Goal: Information Seeking & Learning: Compare options

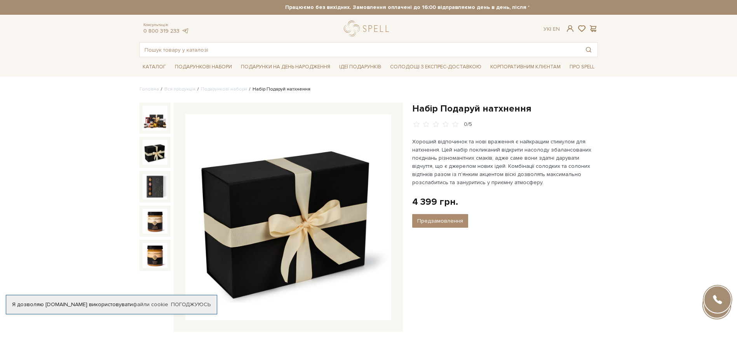
click at [153, 153] on img at bounding box center [154, 152] width 25 height 25
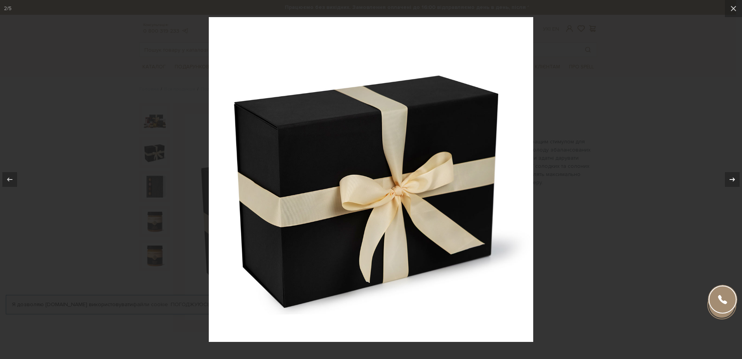
click at [732, 179] on icon at bounding box center [732, 179] width 9 height 9
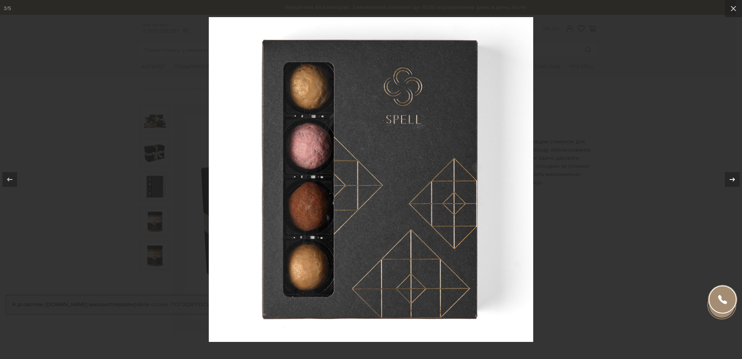
click at [732, 179] on icon at bounding box center [732, 179] width 9 height 9
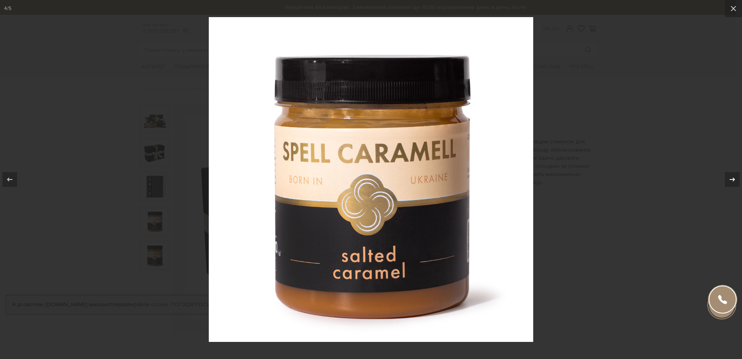
click at [732, 179] on icon at bounding box center [732, 179] width 9 height 9
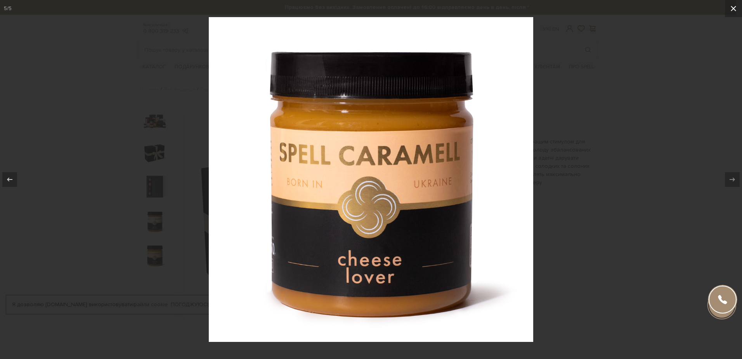
click at [732, 7] on icon at bounding box center [733, 8] width 5 height 5
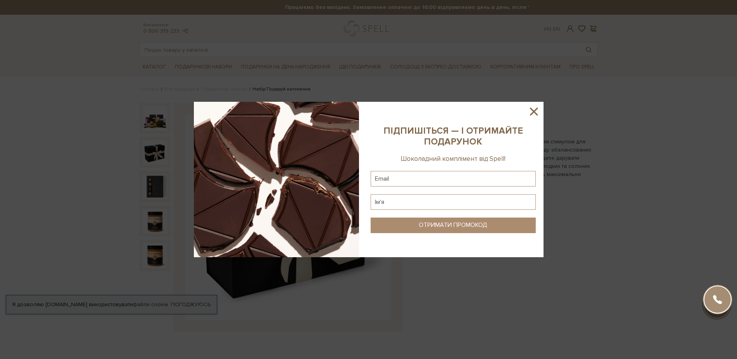
click at [530, 110] on icon at bounding box center [533, 111] width 13 height 13
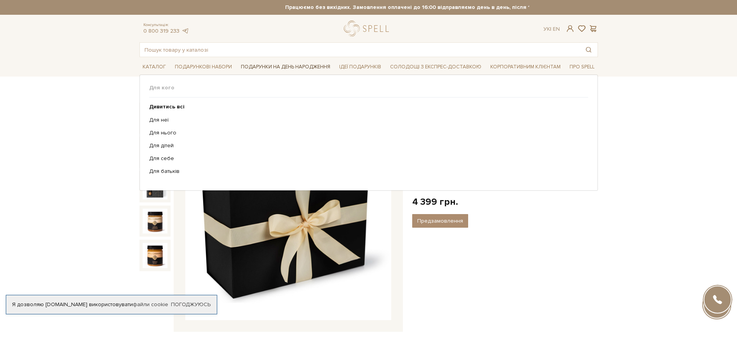
click at [294, 67] on span "Подарунки на День народження" at bounding box center [286, 67] width 96 height 12
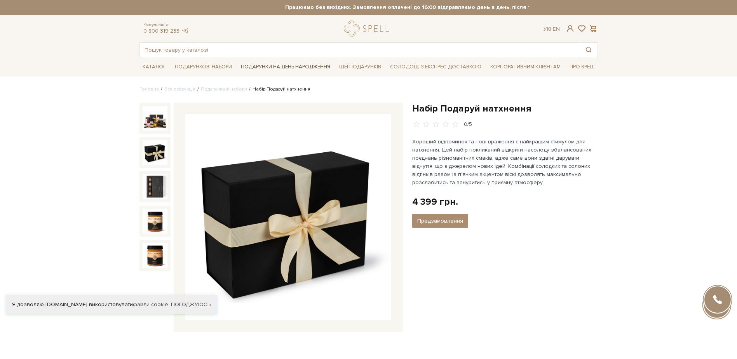
click at [277, 68] on span "Подарунки на День народження" at bounding box center [286, 67] width 96 height 12
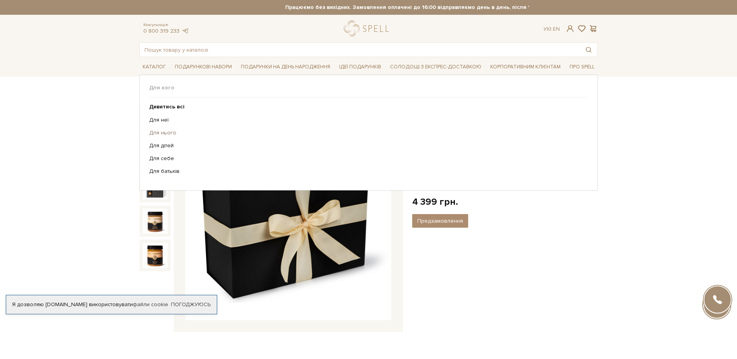
click at [164, 131] on link "Для нього" at bounding box center [365, 132] width 433 height 7
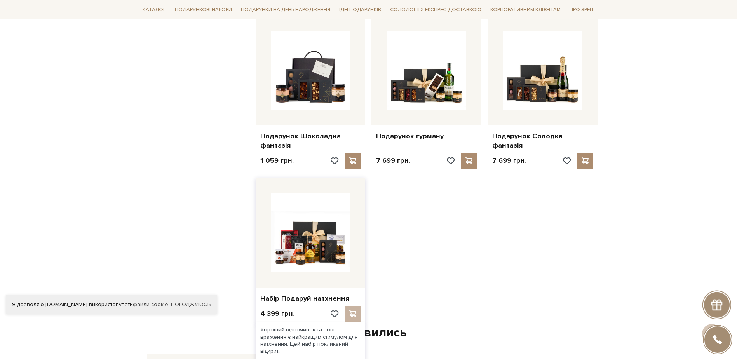
scroll to position [815, 0]
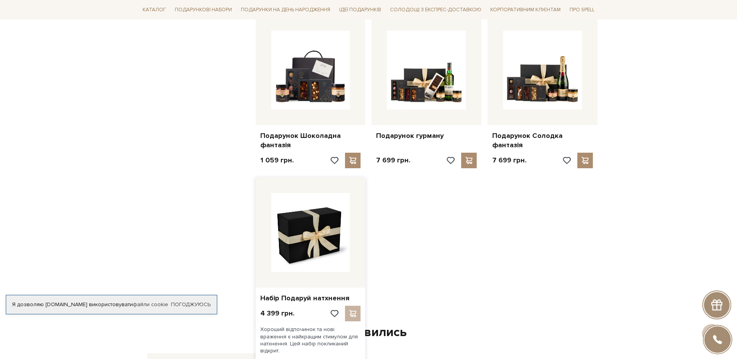
click at [317, 240] on img at bounding box center [310, 232] width 79 height 79
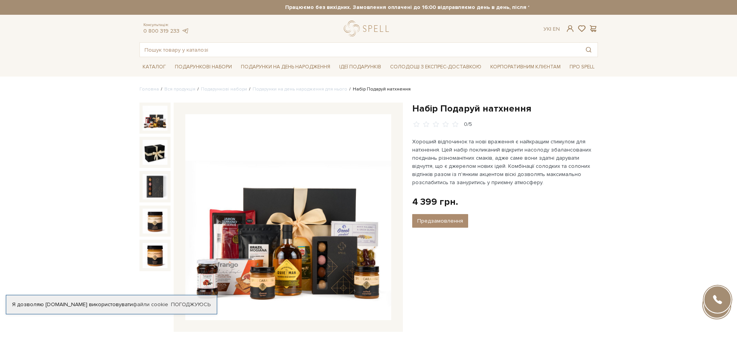
click at [302, 261] on img at bounding box center [288, 217] width 206 height 206
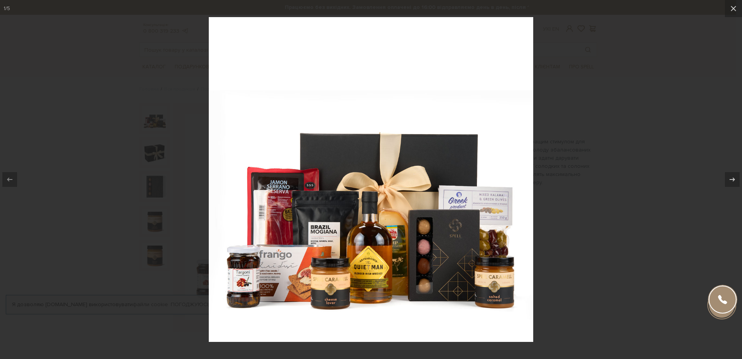
click at [444, 311] on img at bounding box center [371, 179] width 325 height 325
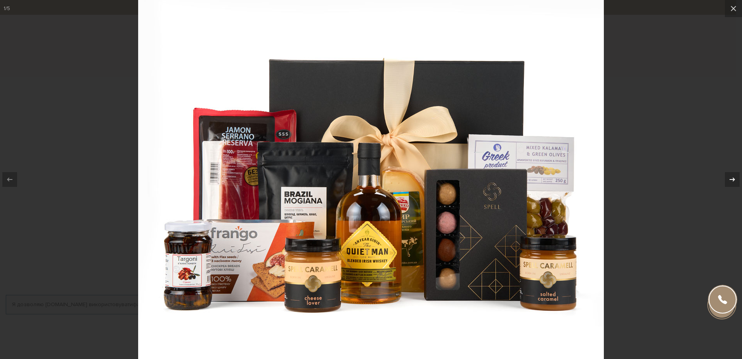
click at [732, 181] on icon at bounding box center [732, 179] width 9 height 9
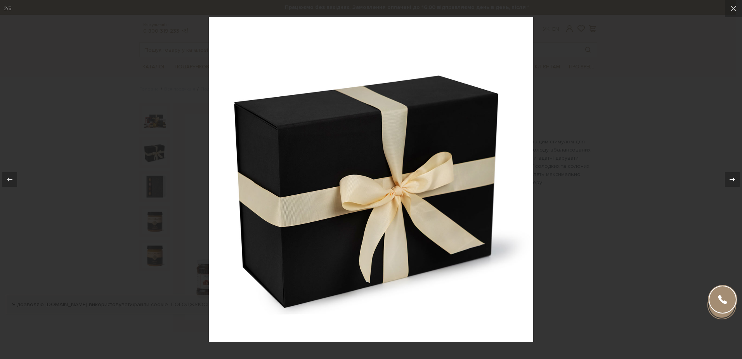
click at [732, 181] on icon at bounding box center [732, 179] width 9 height 9
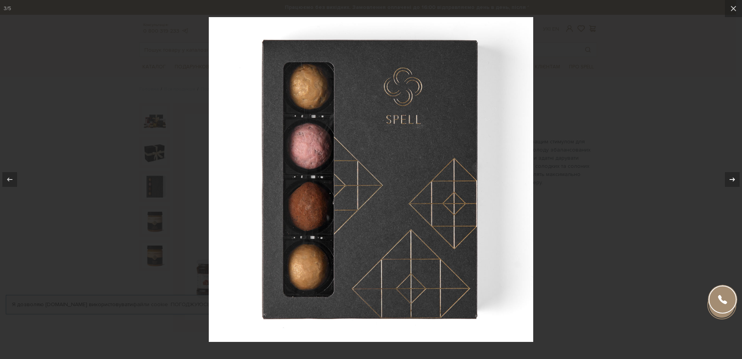
click at [732, 181] on icon at bounding box center [732, 179] width 9 height 9
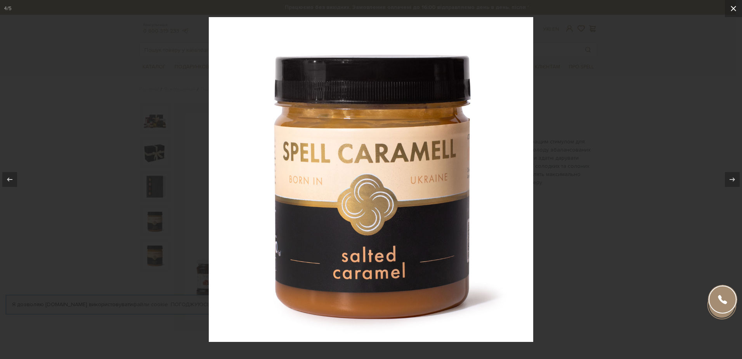
click at [733, 9] on icon at bounding box center [733, 8] width 5 height 5
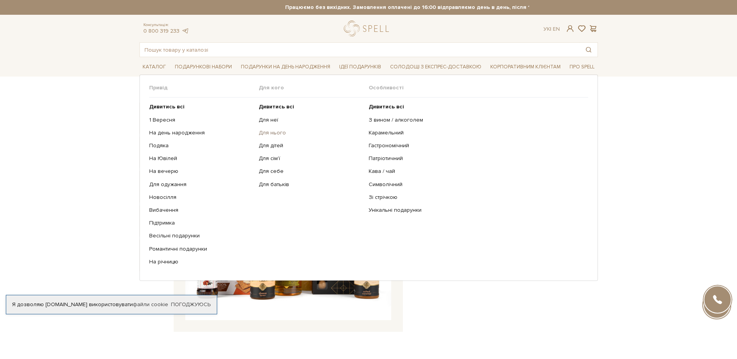
click at [269, 131] on link "Для нього" at bounding box center [311, 132] width 104 height 7
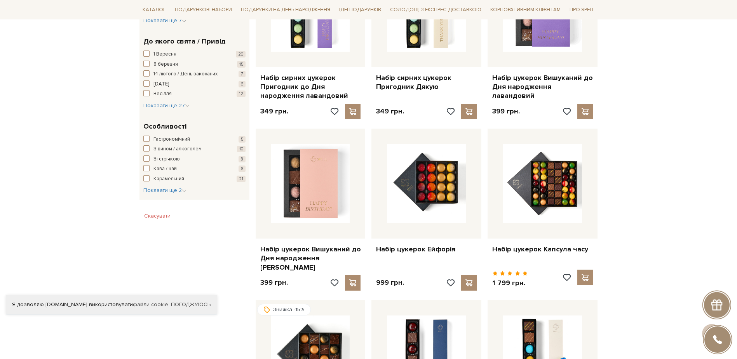
scroll to position [349, 0]
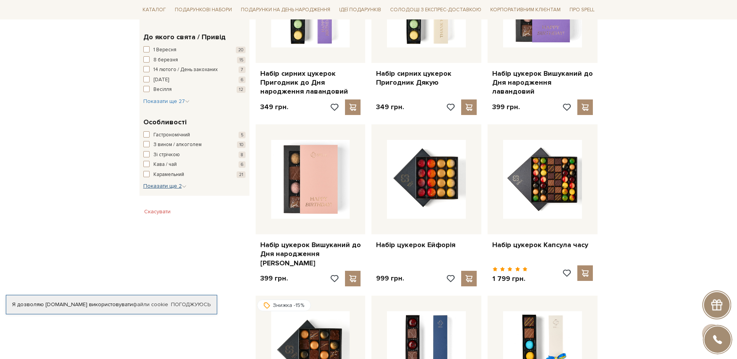
click at [182, 186] on icon "button" at bounding box center [184, 186] width 5 height 5
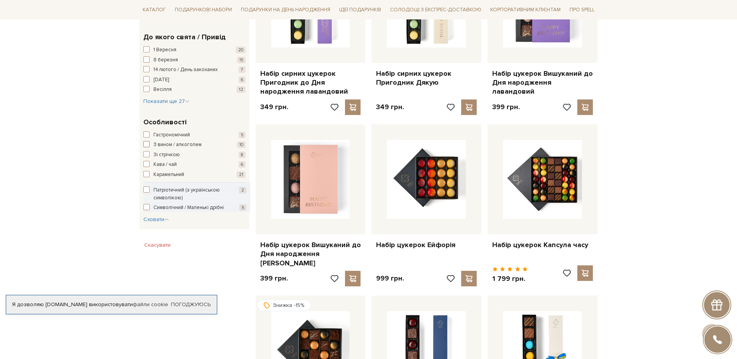
click at [147, 146] on span "button" at bounding box center [146, 144] width 6 height 6
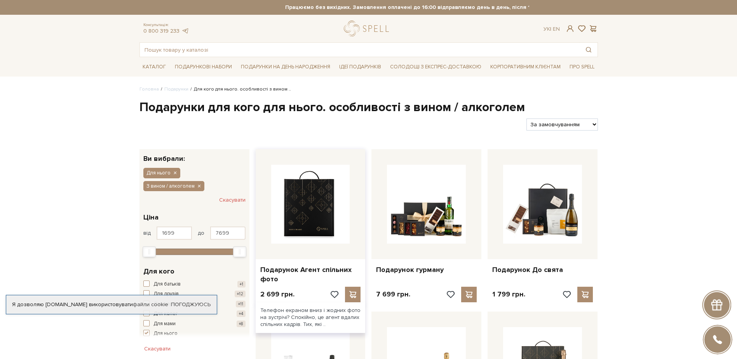
click at [311, 221] on img at bounding box center [310, 204] width 79 height 79
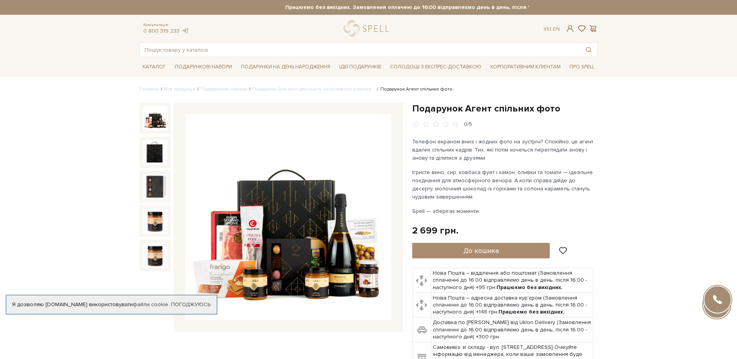
click at [306, 263] on img at bounding box center [288, 217] width 206 height 206
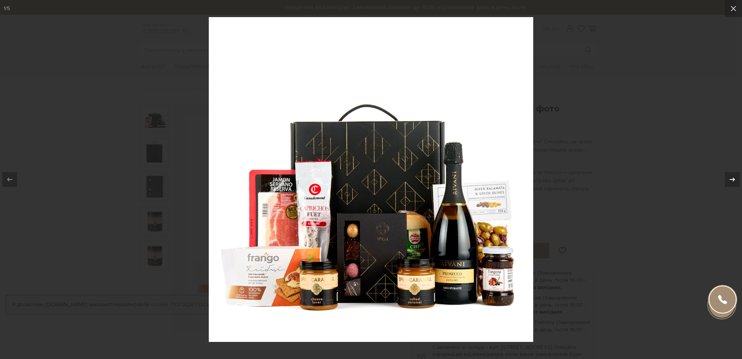
click at [728, 179] on icon at bounding box center [732, 179] width 9 height 9
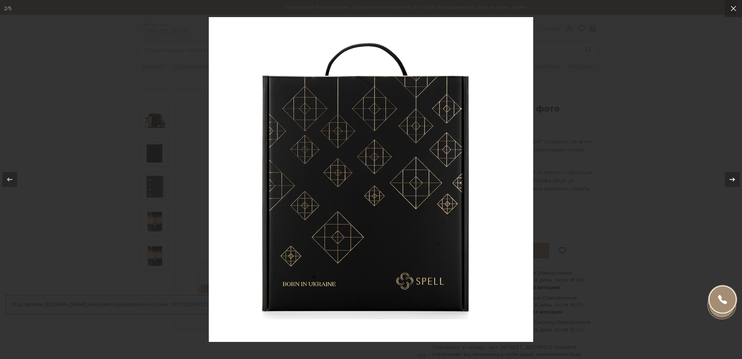
click at [732, 180] on icon at bounding box center [732, 179] width 9 height 9
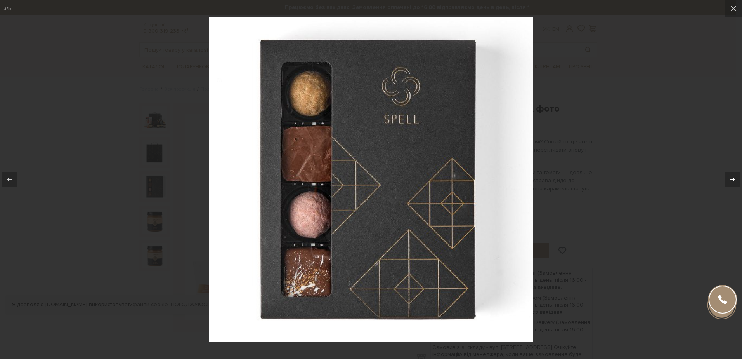
click at [732, 180] on icon at bounding box center [732, 179] width 9 height 9
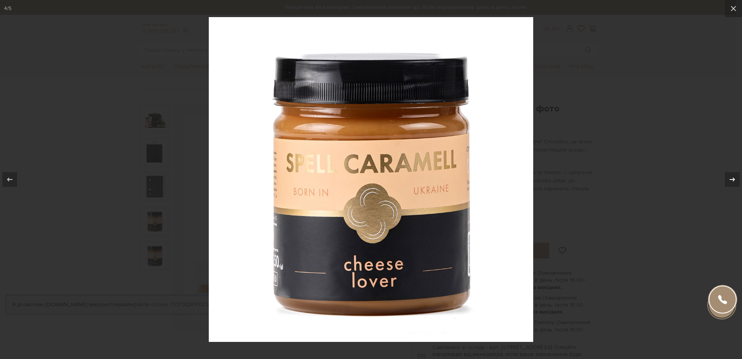
click at [734, 179] on icon at bounding box center [732, 179] width 5 height 4
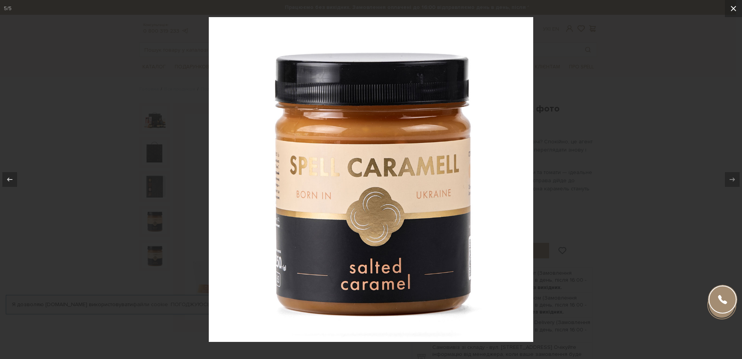
drag, startPoint x: 732, startPoint y: 10, endPoint x: 732, endPoint y: 26, distance: 16.3
click at [733, 13] on icon at bounding box center [733, 8] width 9 height 9
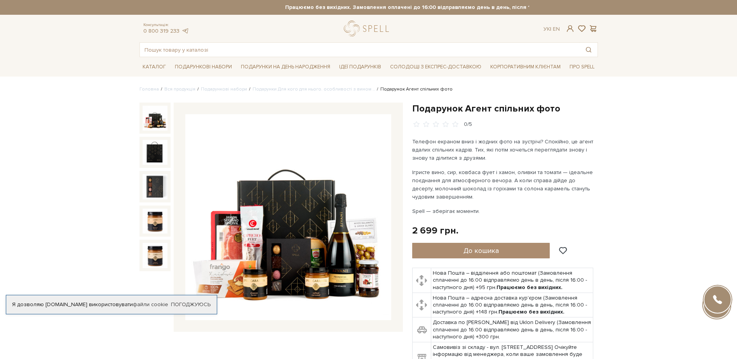
click at [301, 247] on img at bounding box center [288, 217] width 206 height 206
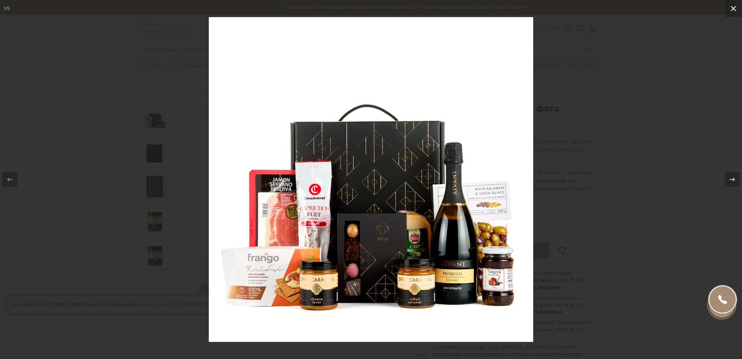
click at [732, 10] on icon at bounding box center [733, 8] width 9 height 9
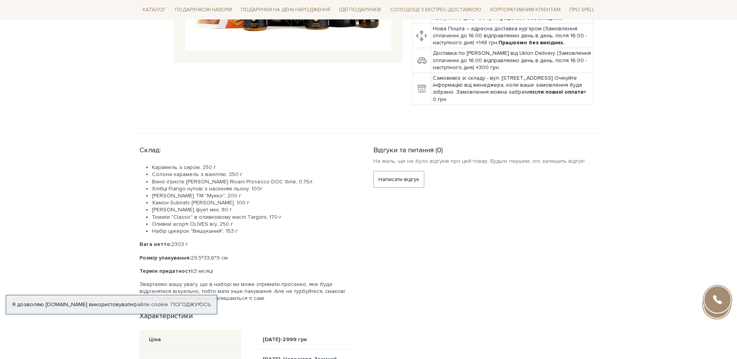
scroll to position [272, 0]
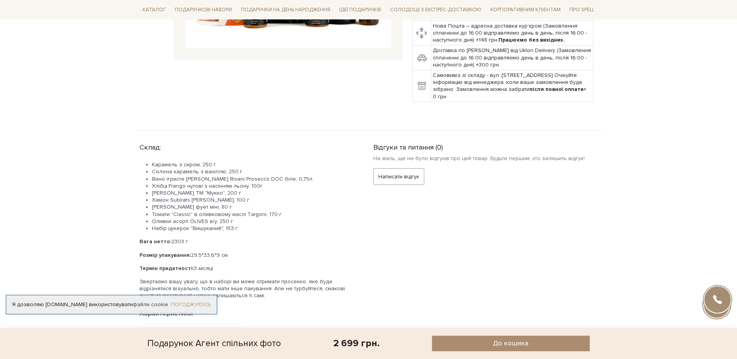
click at [187, 301] on link "Погоджуюсь" at bounding box center [191, 304] width 40 height 7
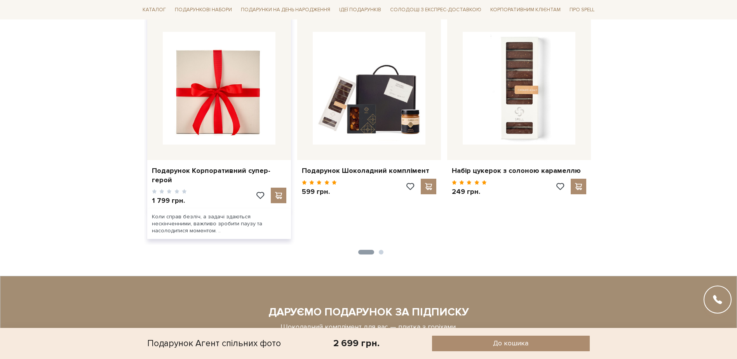
scroll to position [1126, 0]
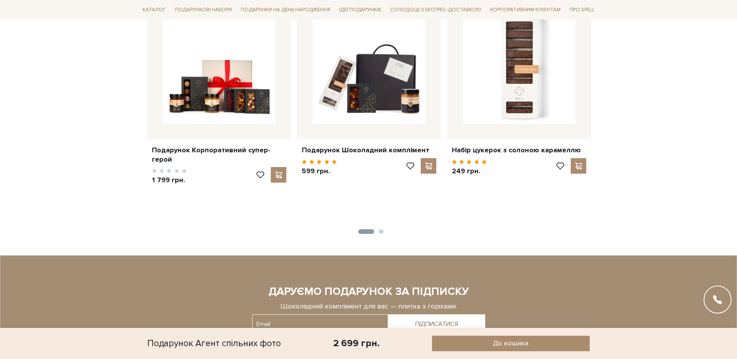
click at [380, 231] on button "2" at bounding box center [381, 231] width 5 height 5
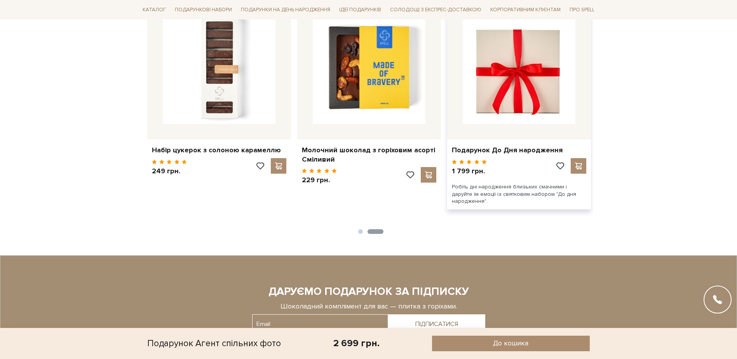
click at [528, 95] on img at bounding box center [518, 67] width 113 height 113
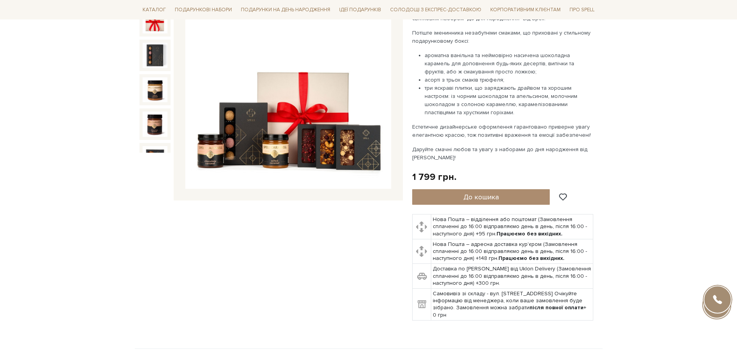
scroll to position [116, 0]
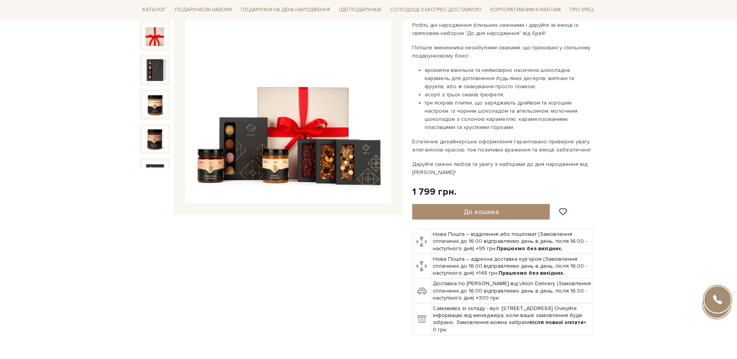
click at [307, 144] on img at bounding box center [288, 101] width 206 height 206
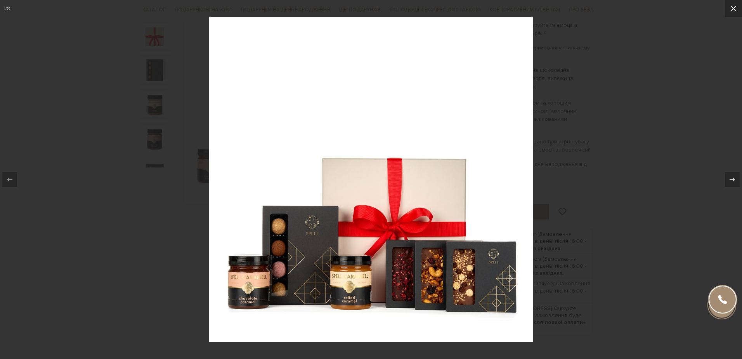
click at [734, 7] on icon at bounding box center [733, 8] width 9 height 9
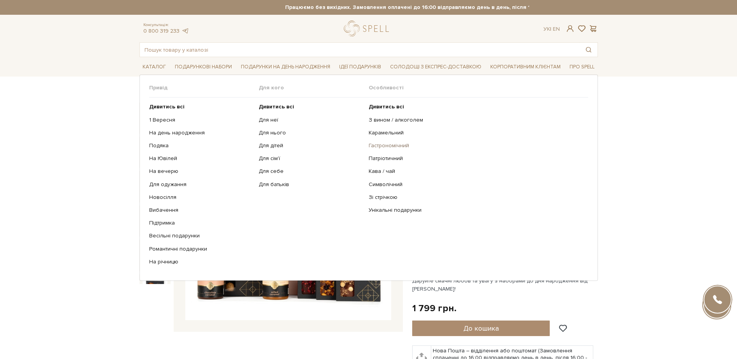
click at [388, 146] on link "Гастрономічний" at bounding box center [475, 145] width 214 height 7
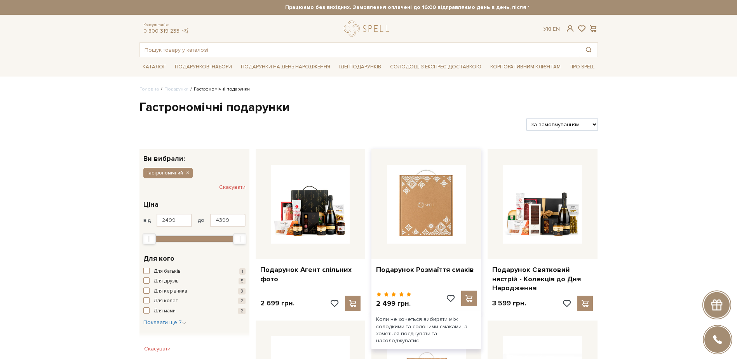
click at [403, 219] on img at bounding box center [426, 204] width 79 height 79
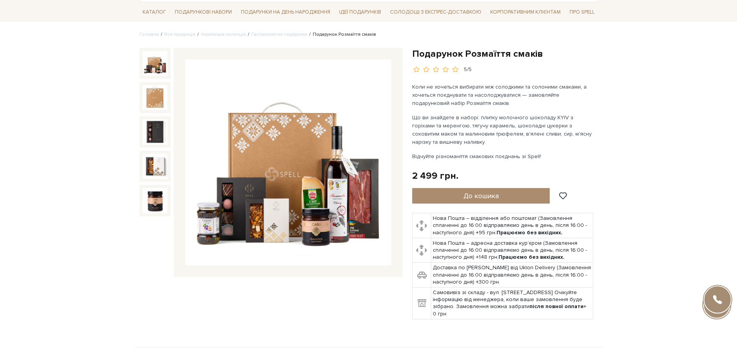
scroll to position [39, 0]
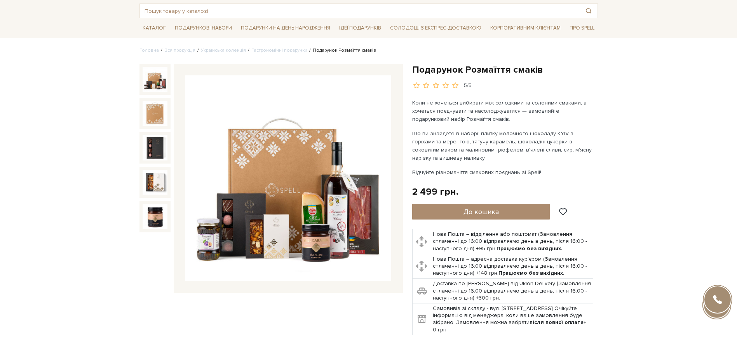
click at [286, 230] on img at bounding box center [288, 178] width 206 height 206
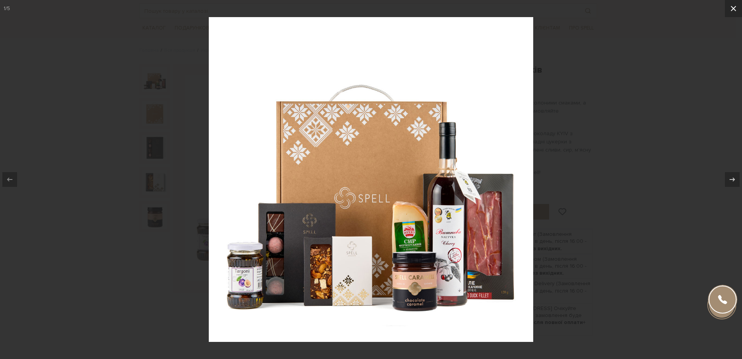
drag, startPoint x: 737, startPoint y: 10, endPoint x: 736, endPoint y: 14, distance: 4.0
click at [736, 10] on icon at bounding box center [733, 8] width 9 height 9
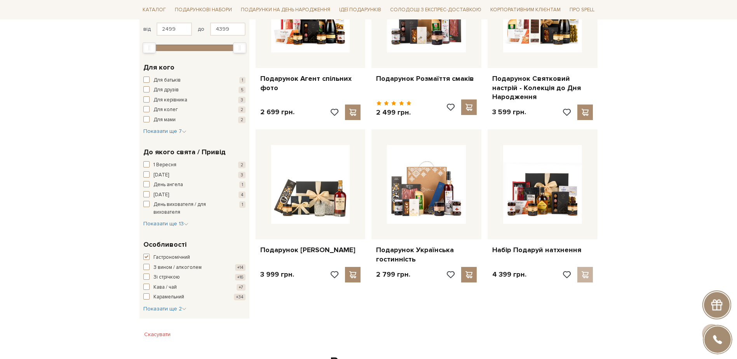
scroll to position [194, 0]
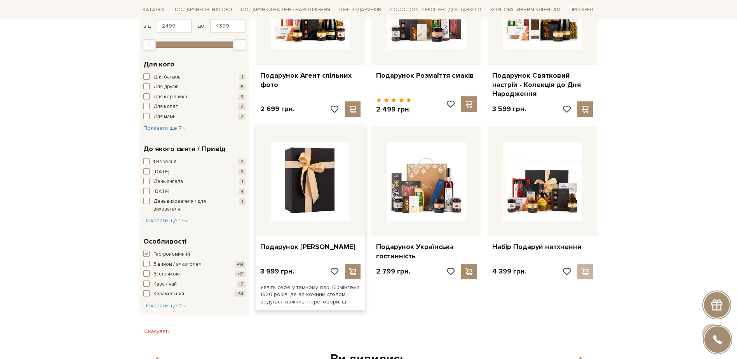
click at [318, 203] on img at bounding box center [310, 181] width 79 height 79
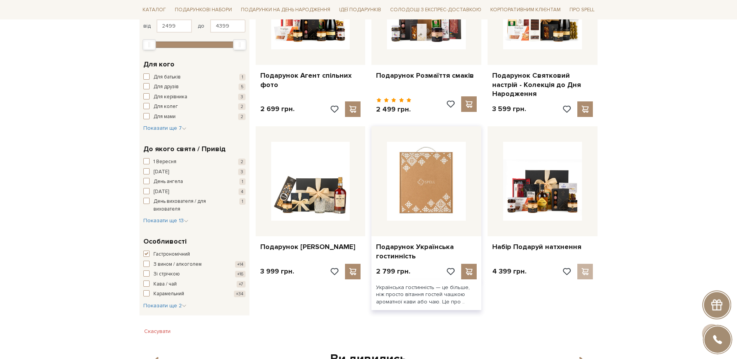
click at [419, 216] on img at bounding box center [426, 181] width 79 height 79
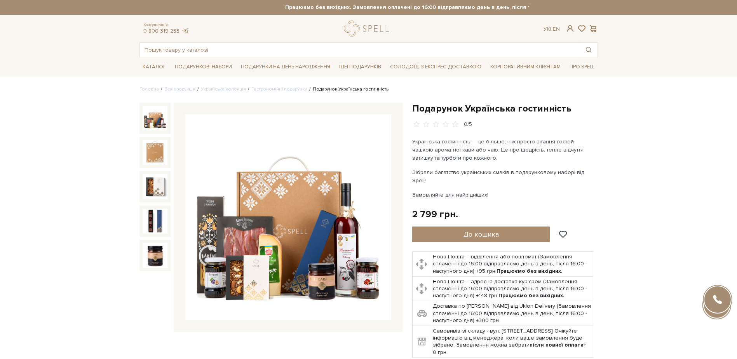
click at [310, 278] on img at bounding box center [288, 217] width 206 height 206
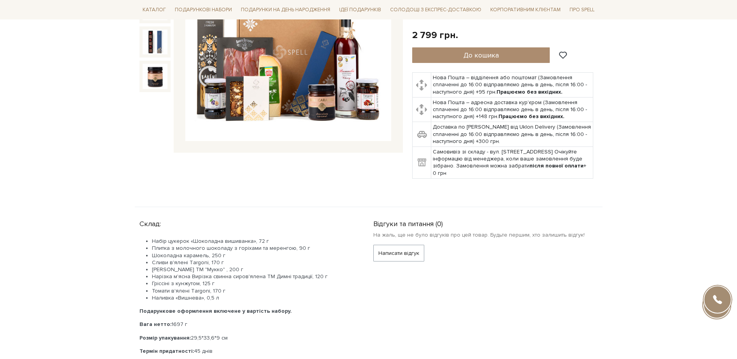
scroll to position [194, 0]
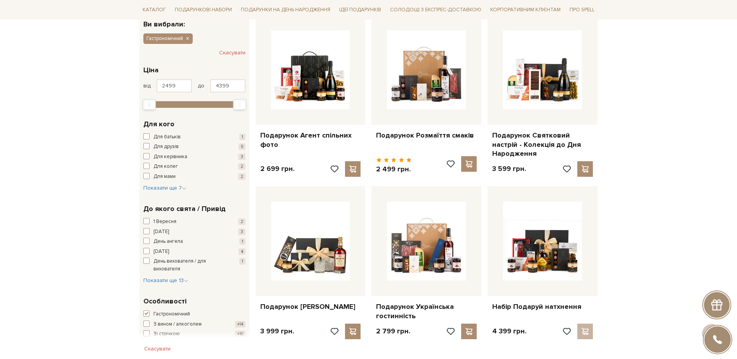
scroll to position [116, 0]
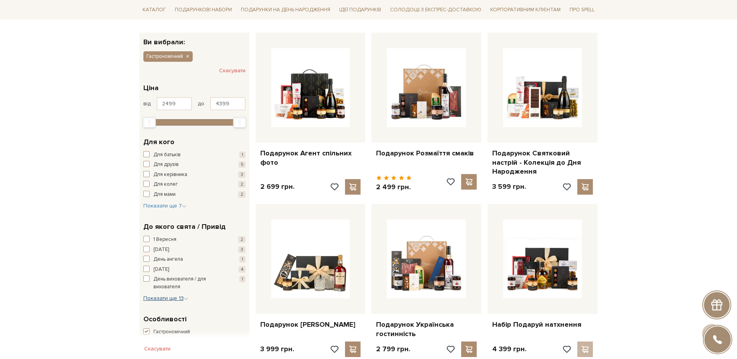
click at [186, 300] on icon "button" at bounding box center [186, 298] width 5 height 5
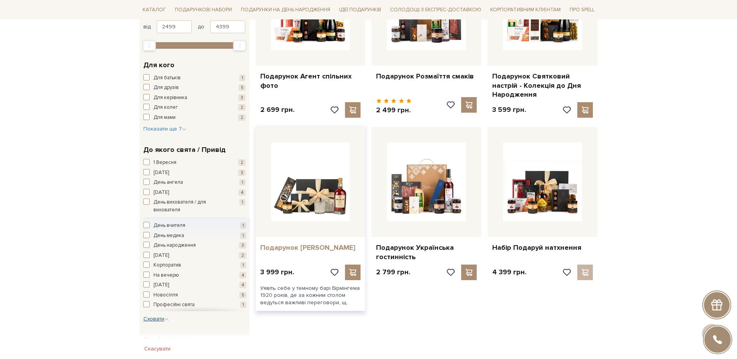
scroll to position [194, 0]
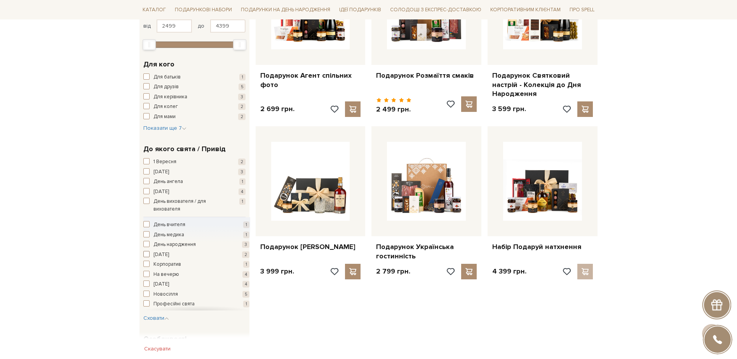
click at [146, 253] on span "button" at bounding box center [146, 254] width 6 height 6
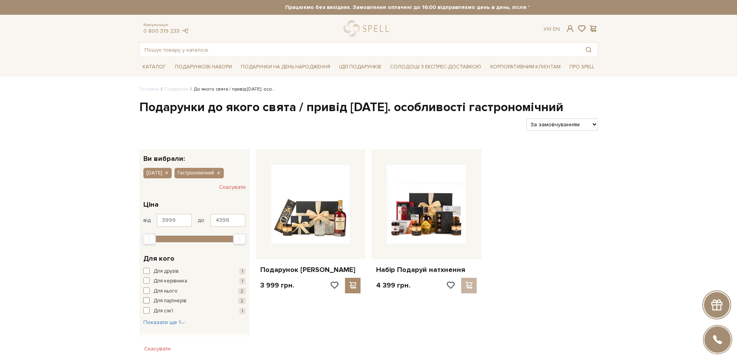
click at [145, 299] on span "button" at bounding box center [146, 300] width 6 height 6
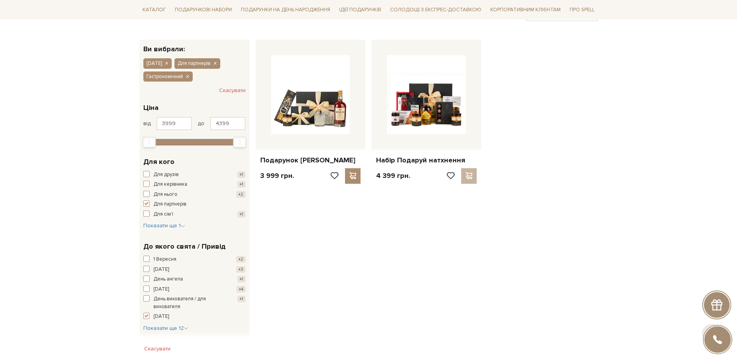
scroll to position [116, 0]
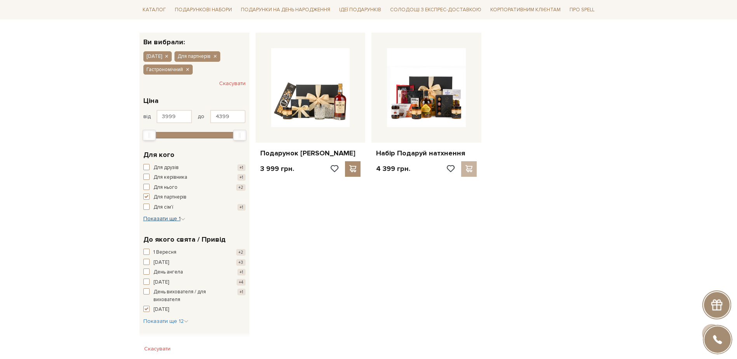
click at [181, 218] on icon "button" at bounding box center [183, 219] width 5 height 5
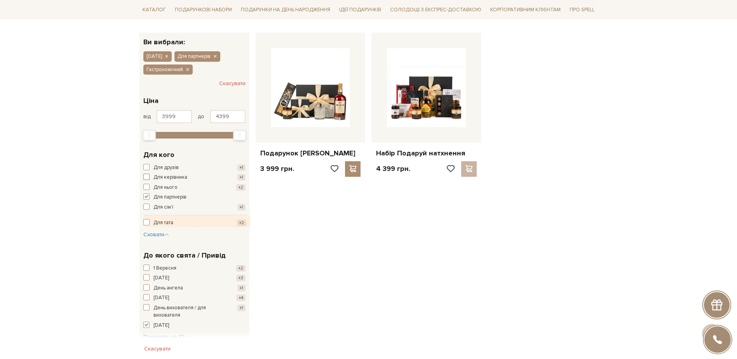
click at [146, 175] on span "button" at bounding box center [146, 177] width 6 height 6
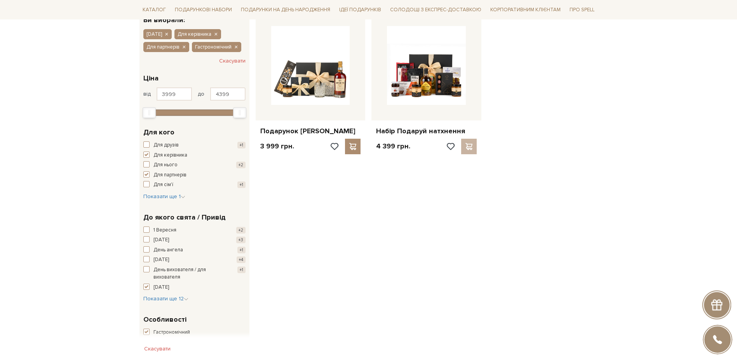
scroll to position [155, 0]
click at [144, 155] on span "button" at bounding box center [146, 154] width 6 height 6
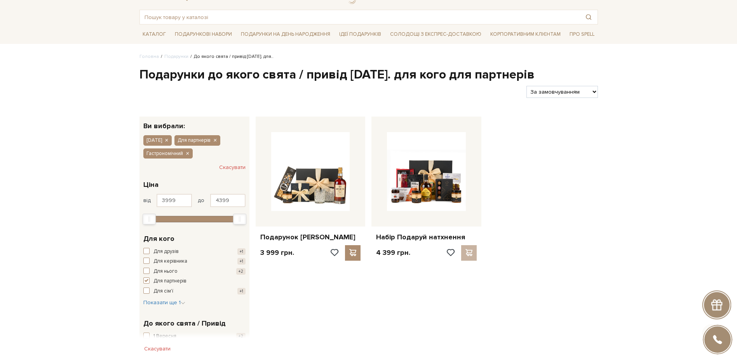
scroll to position [78, 0]
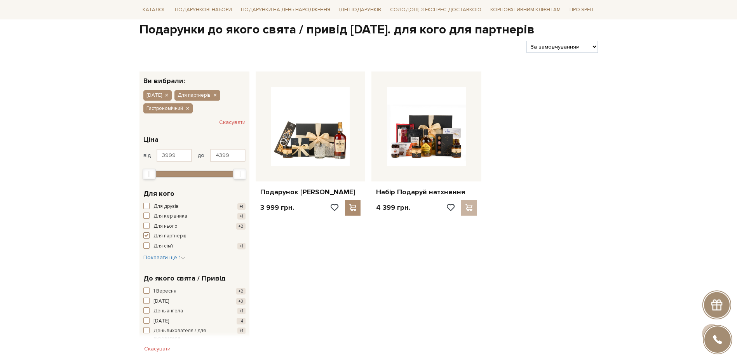
click at [147, 234] on span "button" at bounding box center [146, 235] width 6 height 6
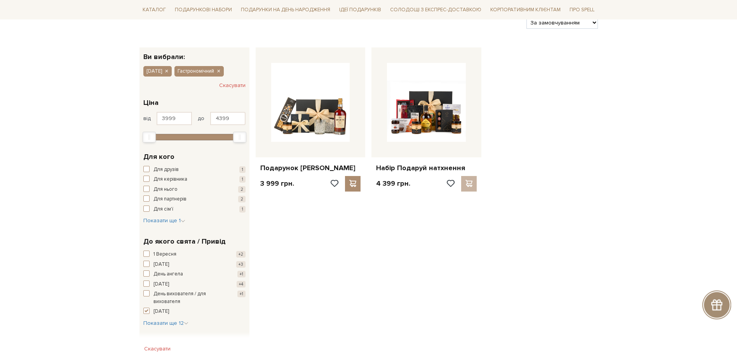
scroll to position [116, 0]
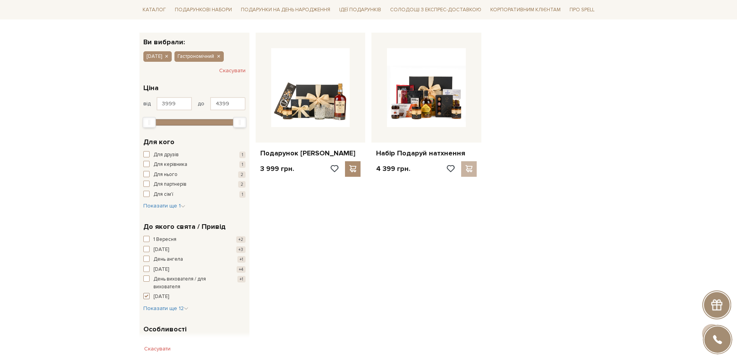
click at [146, 296] on span "button" at bounding box center [146, 296] width 6 height 6
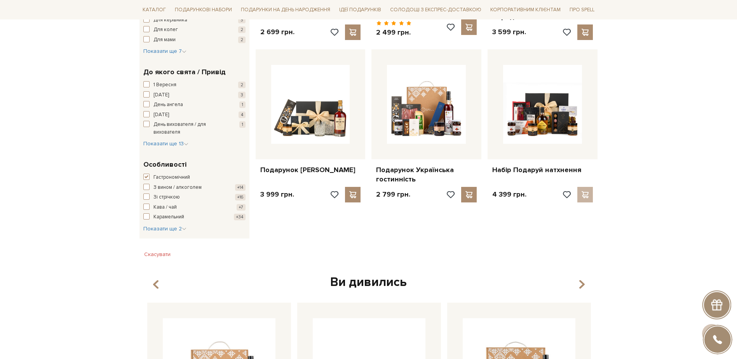
scroll to position [272, 0]
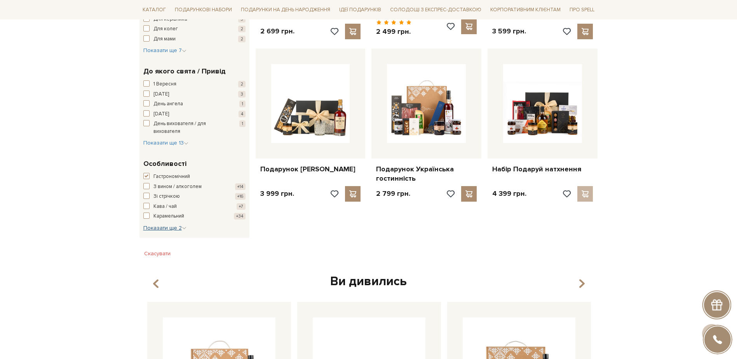
click at [184, 226] on icon "button" at bounding box center [184, 228] width 5 height 5
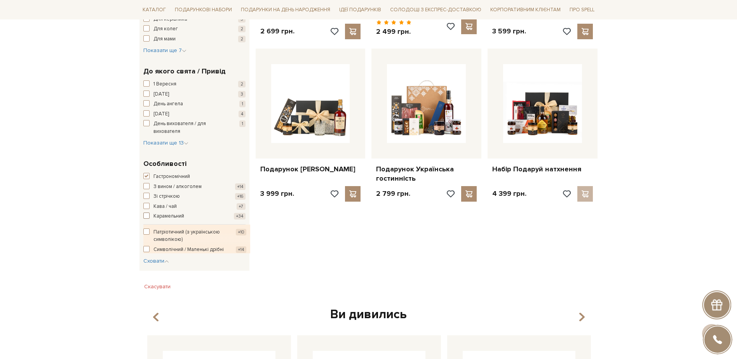
click at [145, 216] on span "button" at bounding box center [146, 215] width 6 height 6
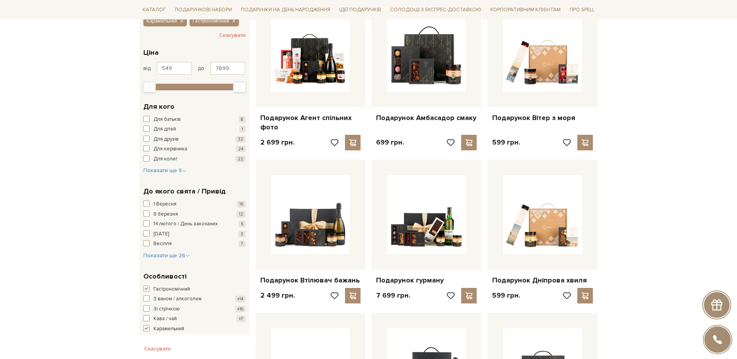
scroll to position [155, 0]
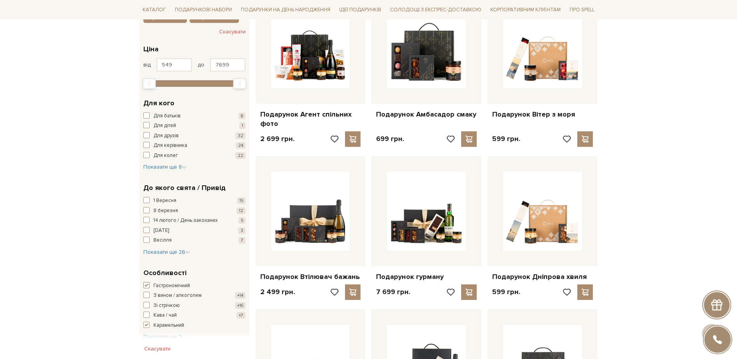
click at [146, 286] on span "button" at bounding box center [146, 285] width 6 height 6
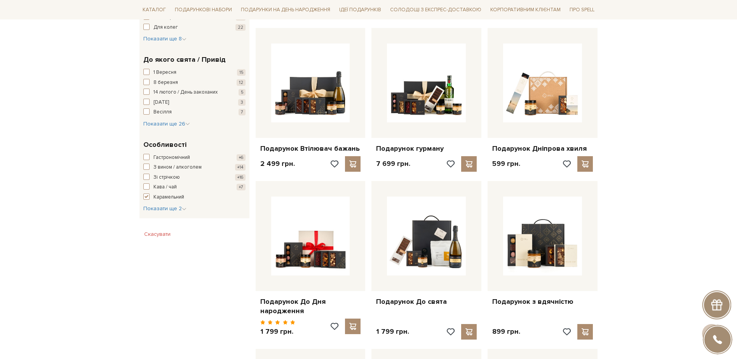
scroll to position [311, 0]
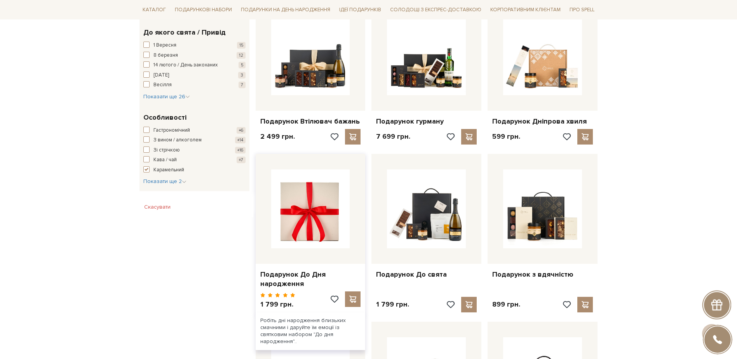
click at [310, 243] on img at bounding box center [310, 208] width 79 height 79
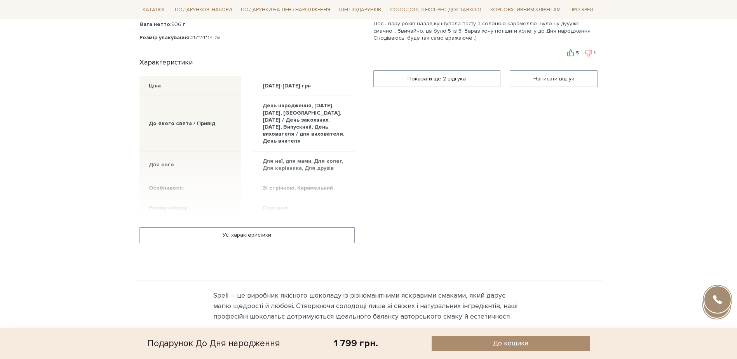
scroll to position [582, 0]
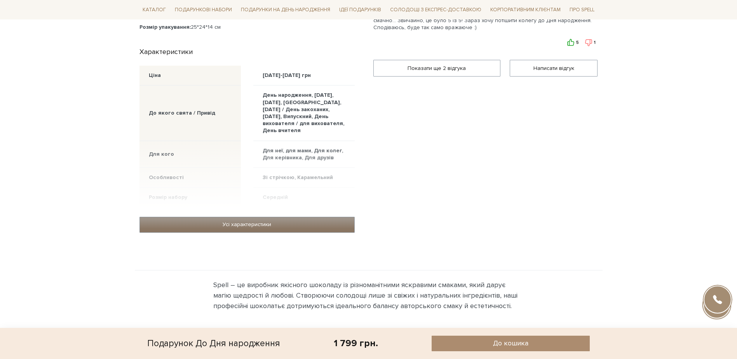
click at [254, 217] on link "Усі характеристики" at bounding box center [247, 224] width 214 height 15
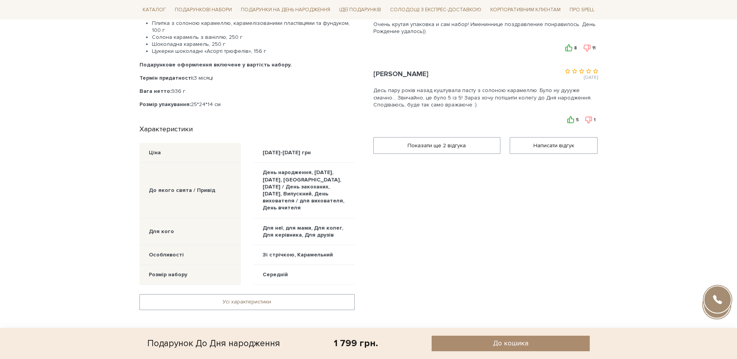
scroll to position [505, 0]
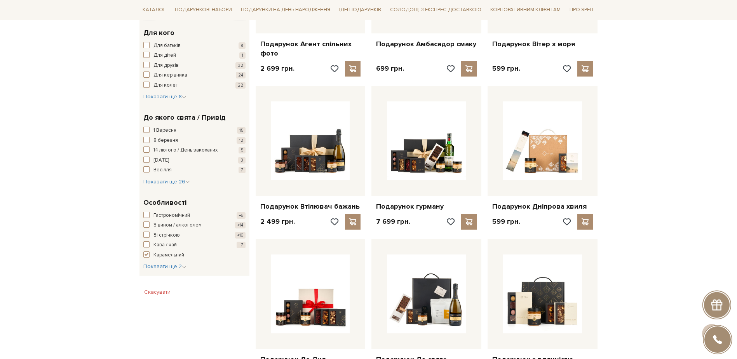
scroll to position [155, 0]
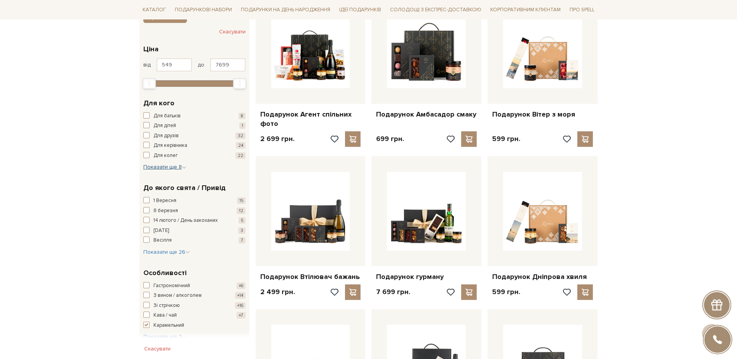
click at [185, 169] on icon "button" at bounding box center [184, 167] width 5 height 5
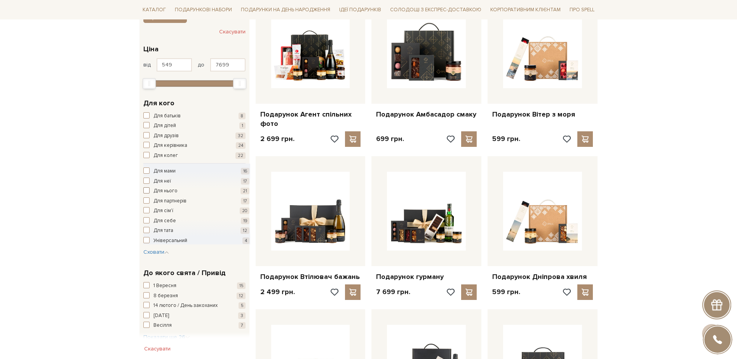
click at [146, 191] on span "button" at bounding box center [146, 190] width 6 height 6
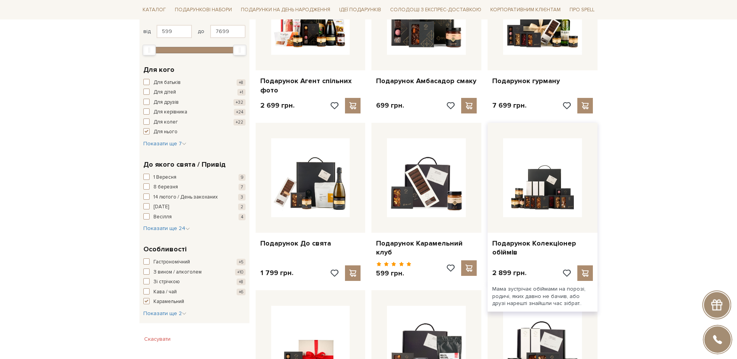
scroll to position [194, 0]
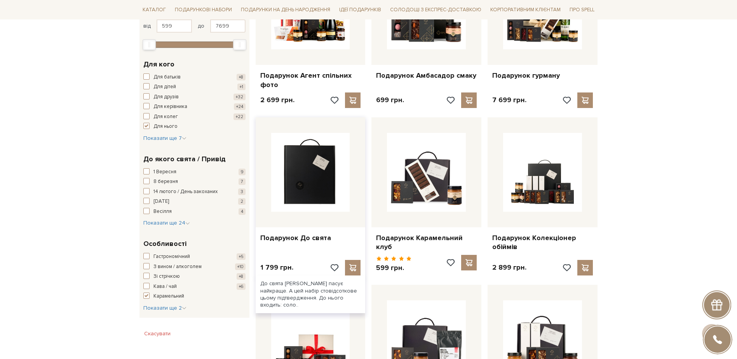
click at [308, 195] on img at bounding box center [310, 172] width 79 height 79
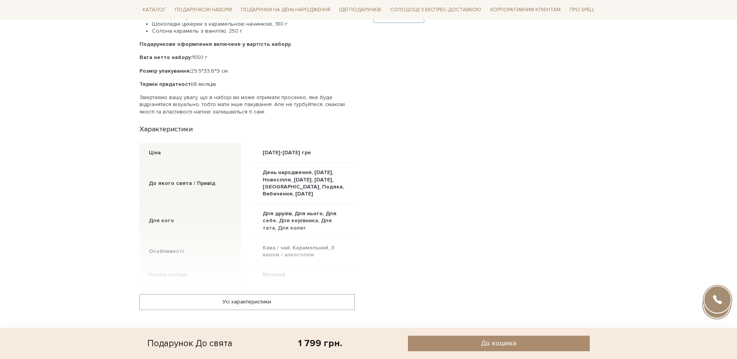
scroll to position [427, 0]
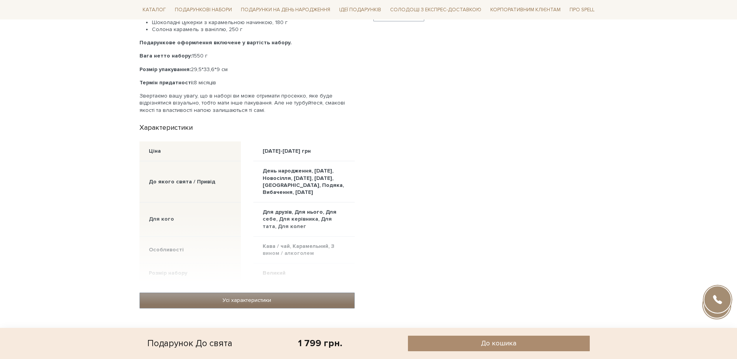
click at [254, 301] on link "Усі характеристики" at bounding box center [247, 300] width 214 height 15
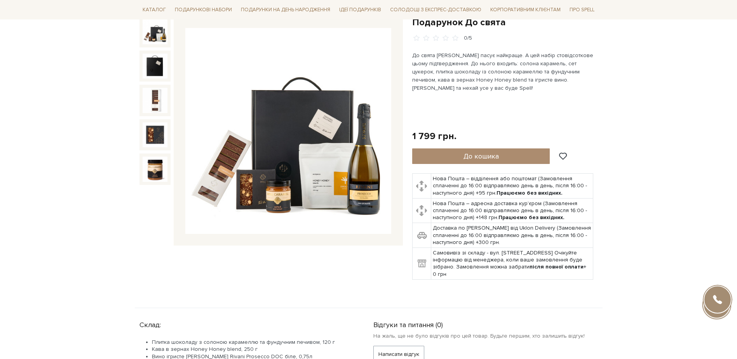
scroll to position [78, 0]
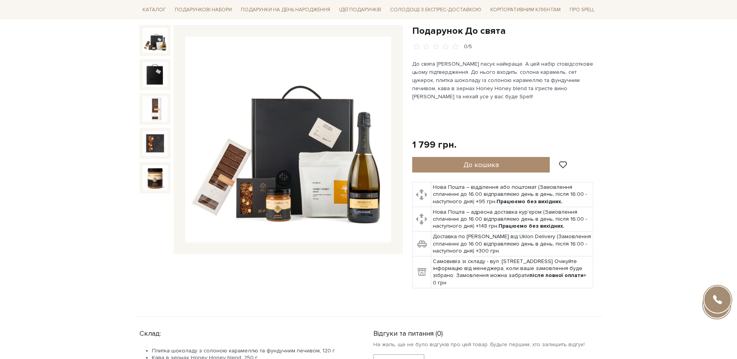
click at [301, 164] on img at bounding box center [288, 139] width 206 height 206
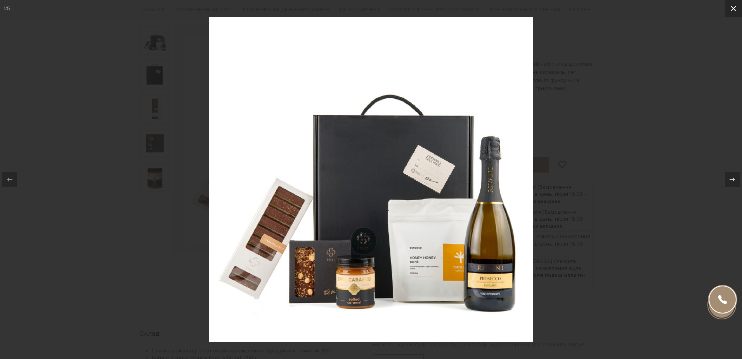
click at [735, 7] on icon at bounding box center [733, 8] width 9 height 9
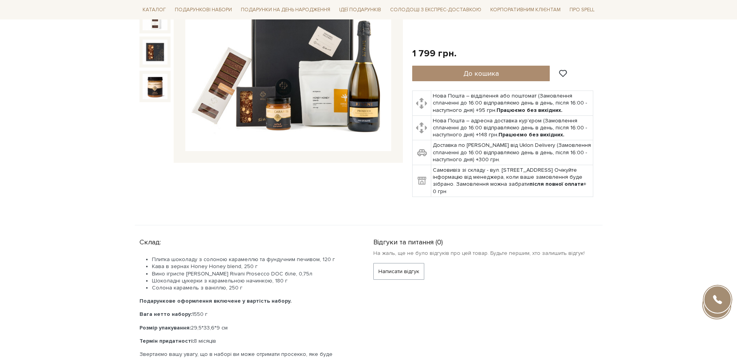
scroll to position [78, 0]
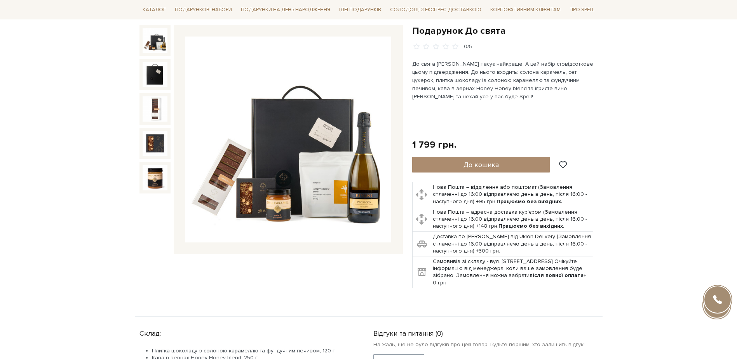
click at [156, 46] on img at bounding box center [154, 40] width 25 height 25
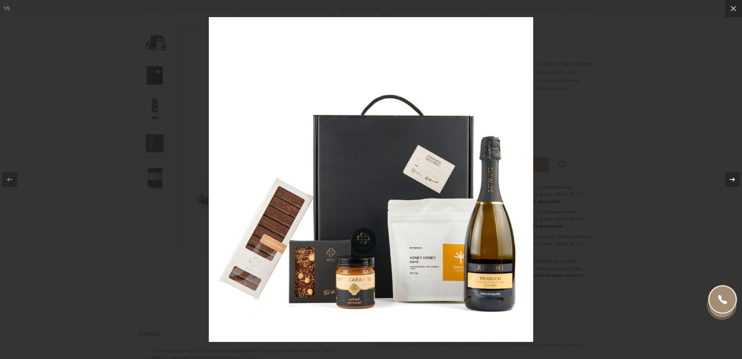
click at [728, 178] on icon at bounding box center [732, 179] width 9 height 9
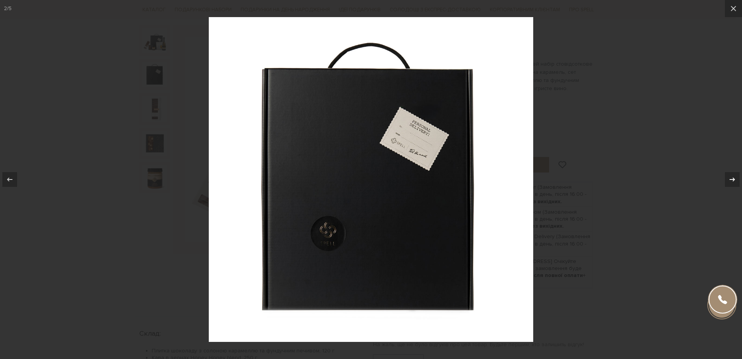
click at [728, 178] on icon at bounding box center [732, 179] width 9 height 9
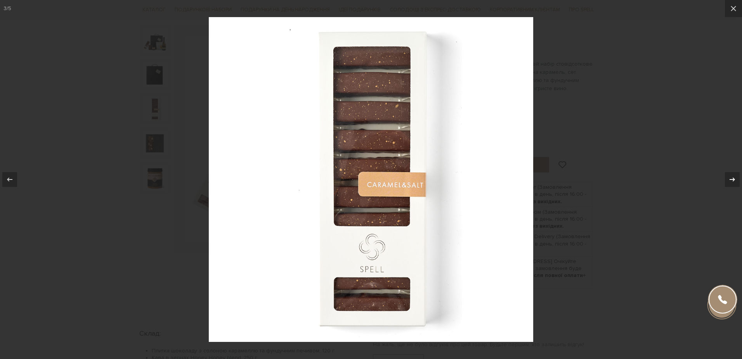
click at [728, 178] on icon at bounding box center [732, 179] width 9 height 9
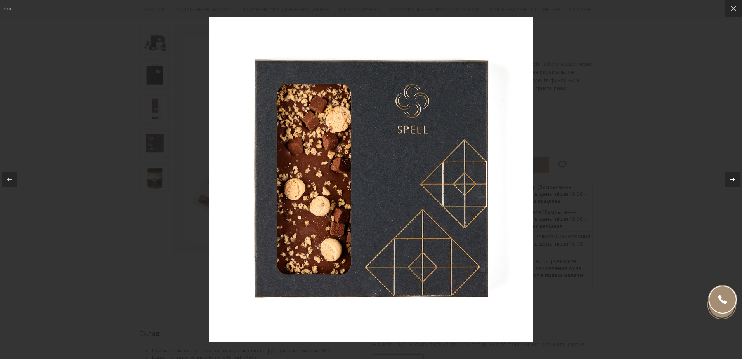
click at [728, 178] on icon at bounding box center [732, 179] width 9 height 9
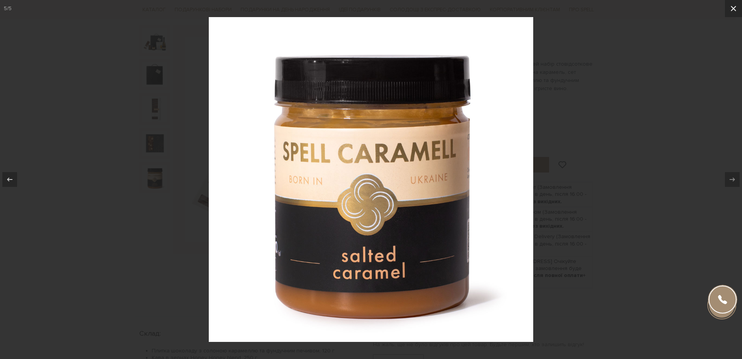
click at [732, 6] on icon at bounding box center [733, 8] width 9 height 9
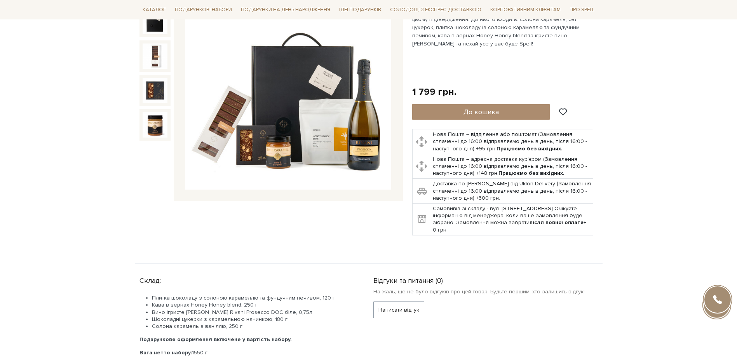
scroll to position [78, 0]
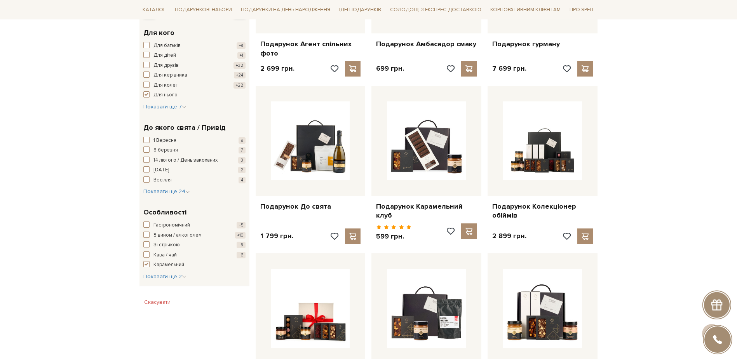
scroll to position [311, 0]
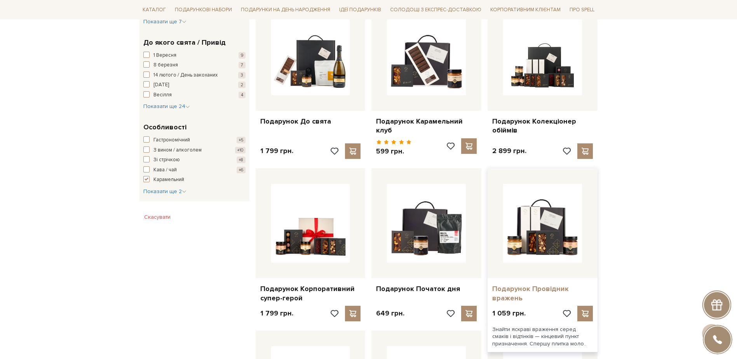
click at [526, 284] on link "Подарунок Провідник вражень" at bounding box center [542, 293] width 101 height 18
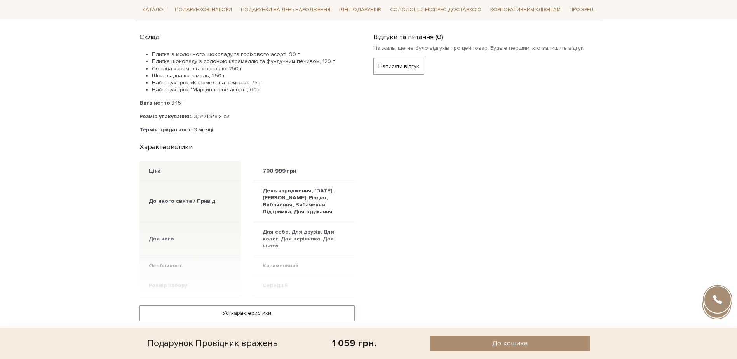
scroll to position [388, 0]
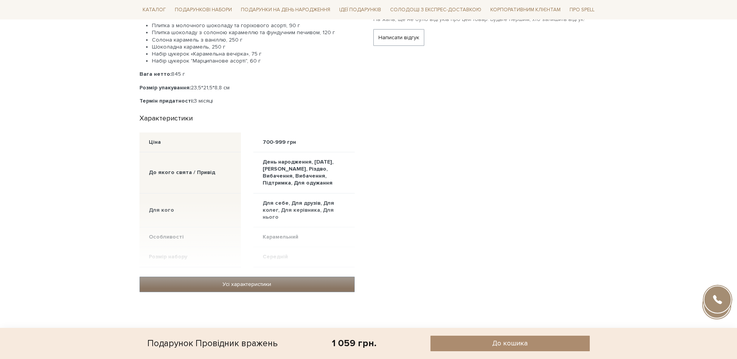
click at [243, 285] on link "Усі характеристики" at bounding box center [247, 284] width 214 height 15
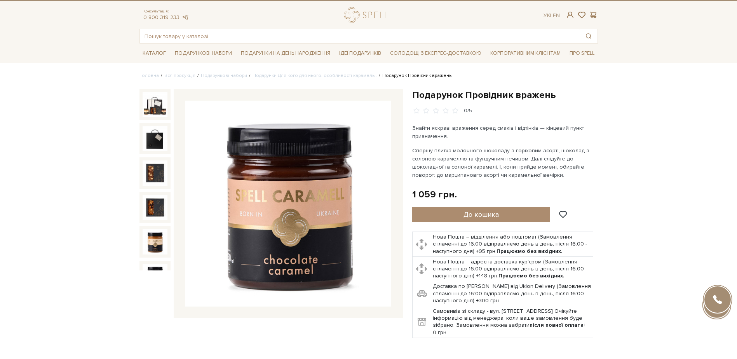
scroll to position [0, 0]
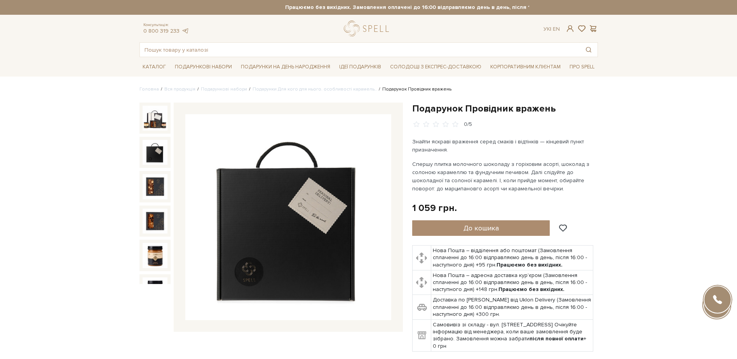
click at [300, 239] on img at bounding box center [288, 217] width 206 height 206
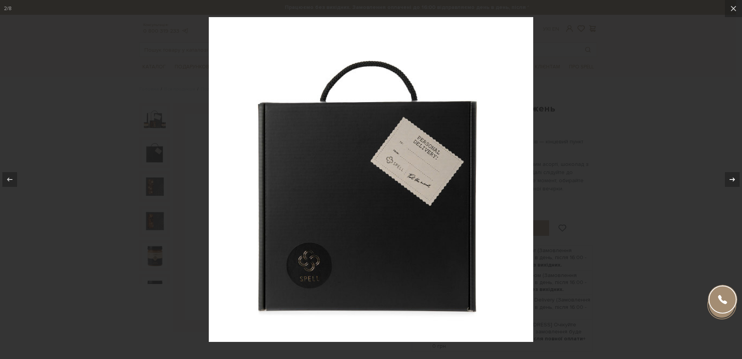
click at [734, 179] on icon at bounding box center [732, 179] width 9 height 9
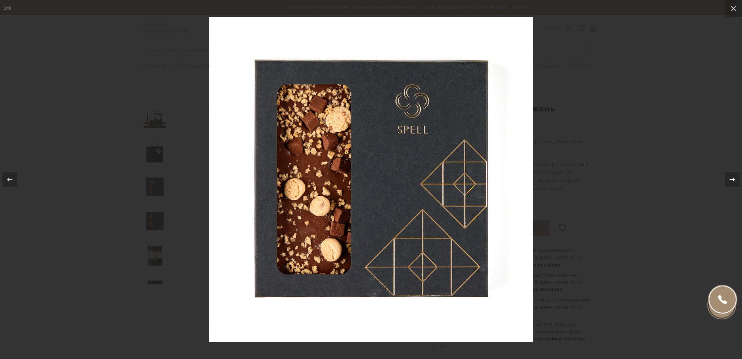
click at [732, 181] on icon at bounding box center [732, 179] width 9 height 9
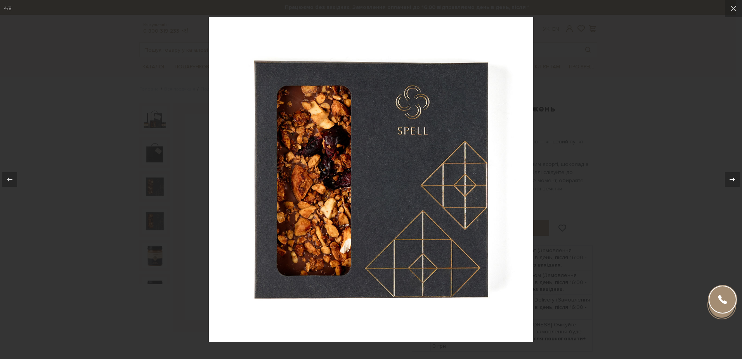
click at [732, 181] on icon at bounding box center [732, 179] width 9 height 9
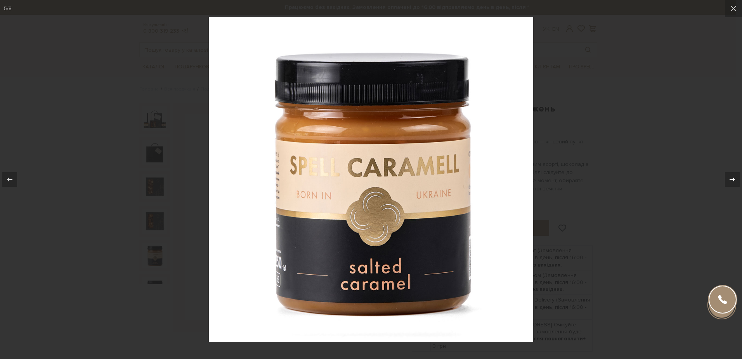
click at [732, 181] on icon at bounding box center [732, 179] width 9 height 9
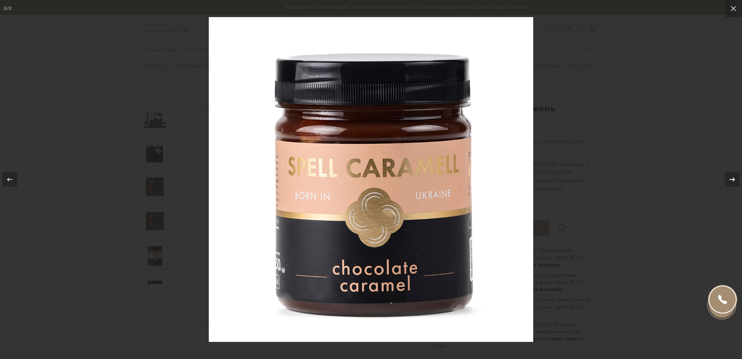
click at [732, 181] on icon at bounding box center [732, 179] width 9 height 9
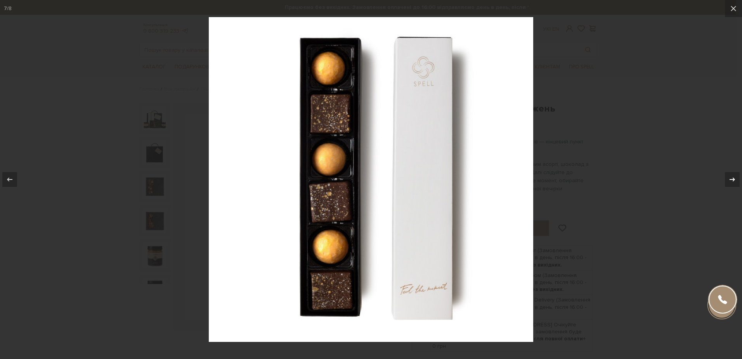
click at [732, 181] on div "7 / 8" at bounding box center [371, 179] width 742 height 359
click at [733, 178] on icon at bounding box center [732, 179] width 5 height 4
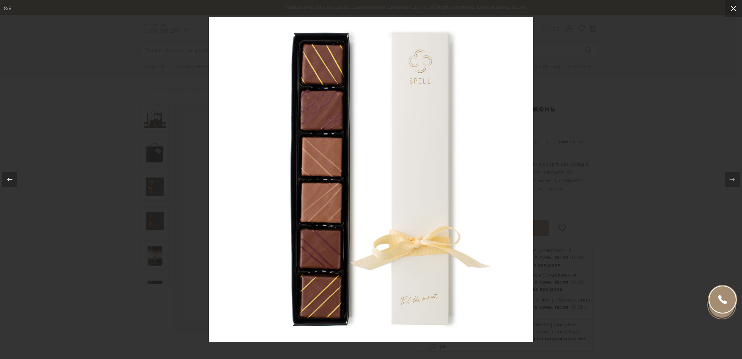
click at [733, 11] on icon at bounding box center [733, 8] width 9 height 9
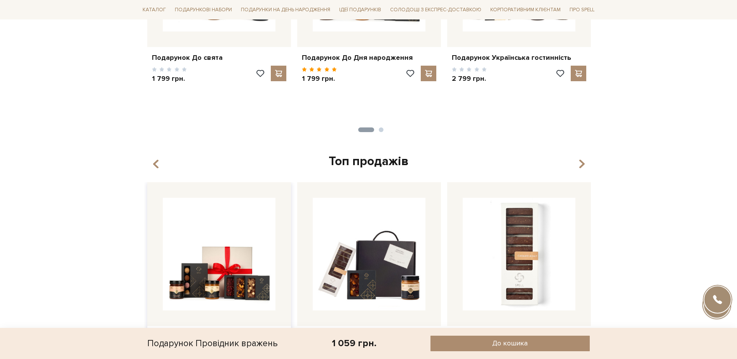
scroll to position [971, 0]
